Goal: Check status

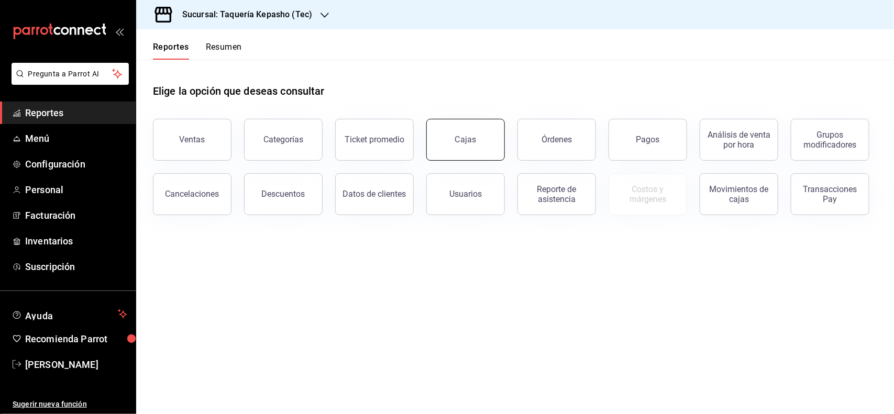
click at [482, 130] on link "Cajas" at bounding box center [465, 140] width 79 height 42
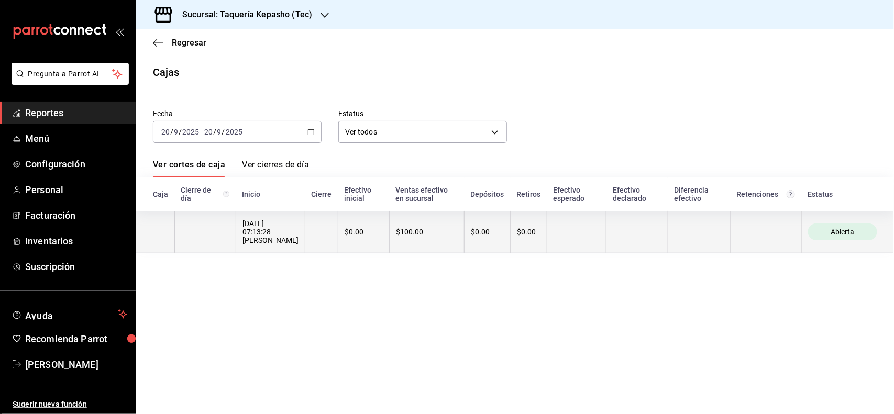
click at [766, 243] on th "-" at bounding box center [765, 232] width 71 height 42
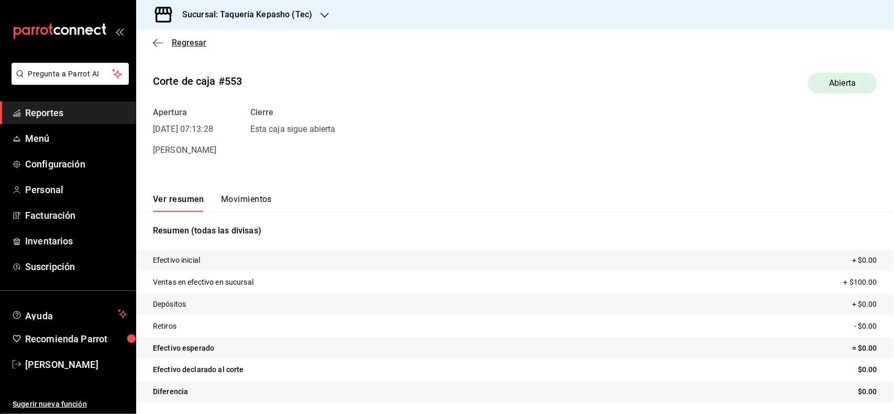
click at [158, 45] on icon "button" at bounding box center [158, 42] width 10 height 9
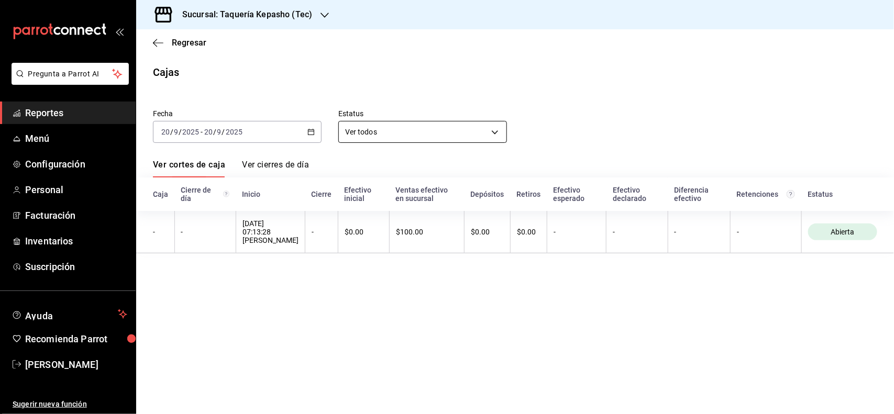
click at [371, 131] on body "Pregunta a Parrot AI Reportes Menú Configuración Personal Facturación Inventari…" at bounding box center [447, 207] width 894 height 414
click at [292, 126] on div at bounding box center [447, 207] width 894 height 414
click at [310, 132] on icon "button" at bounding box center [310, 131] width 7 height 7
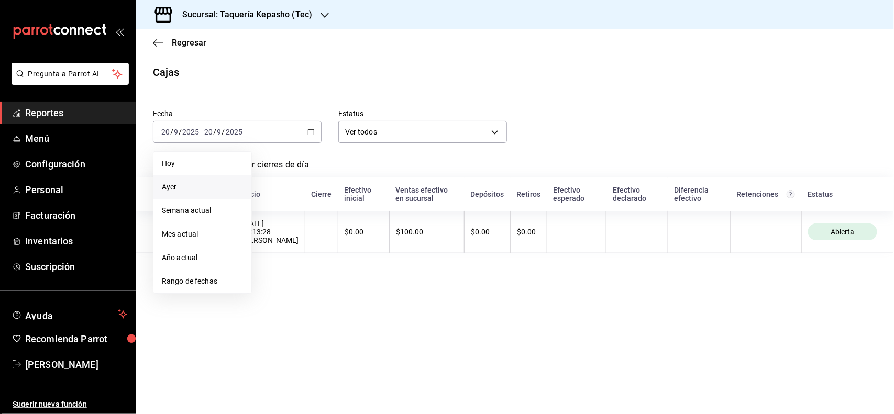
click at [194, 183] on span "Ayer" at bounding box center [202, 187] width 81 height 11
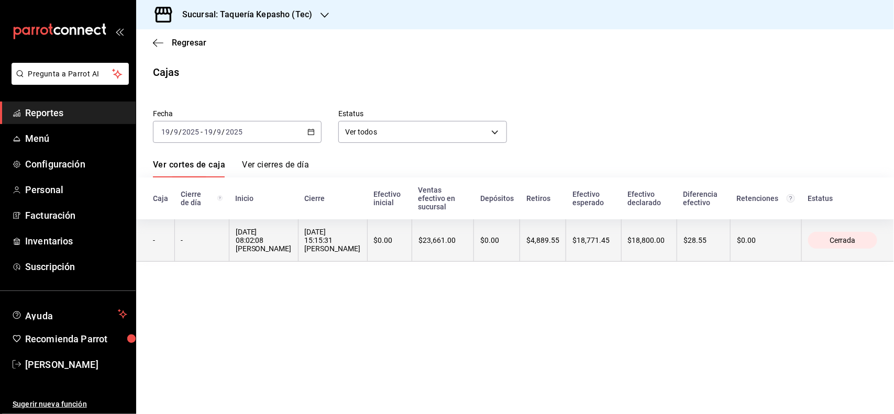
click at [511, 250] on th "$0.00" at bounding box center [497, 240] width 46 height 42
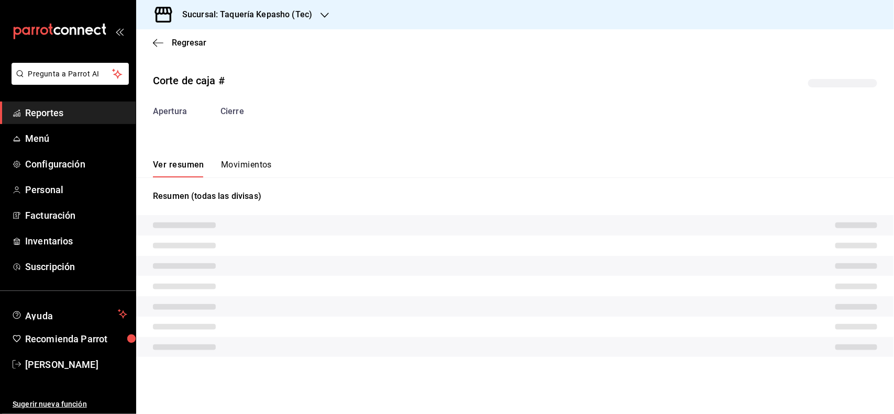
click at [511, 245] on tr at bounding box center [515, 246] width 758 height 20
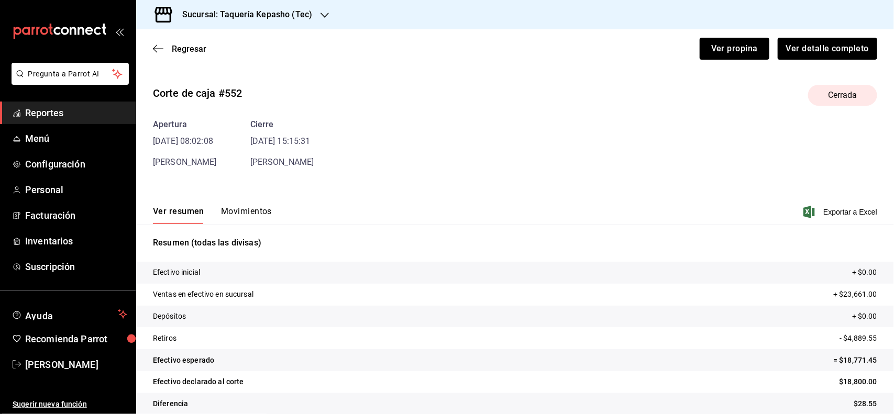
click at [247, 212] on button "Movimientos" at bounding box center [246, 215] width 51 height 18
